Goal: Information Seeking & Learning: Learn about a topic

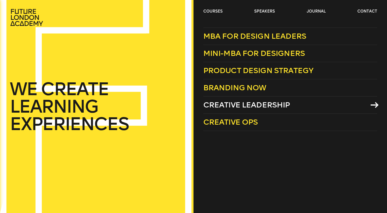
click at [226, 105] on span "Creative Leadership" at bounding box center [246, 104] width 87 height 9
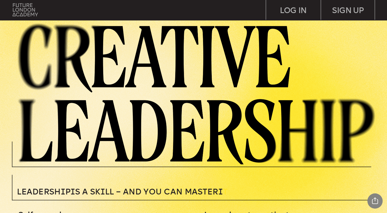
click at [23, 10] on img at bounding box center [25, 9] width 25 height 13
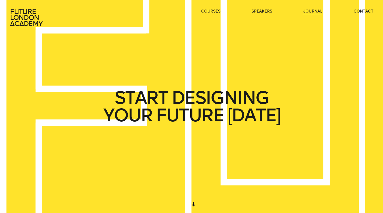
click at [311, 12] on link "journal" at bounding box center [312, 11] width 19 height 5
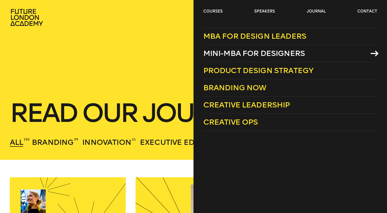
click at [215, 53] on span "Mini-MBA for Designers" at bounding box center [254, 53] width 102 height 9
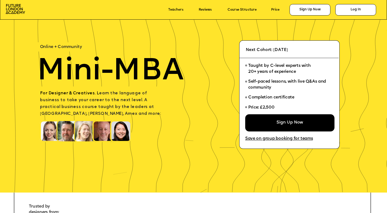
scroll to position [24, 0]
